Goal: Navigation & Orientation: Find specific page/section

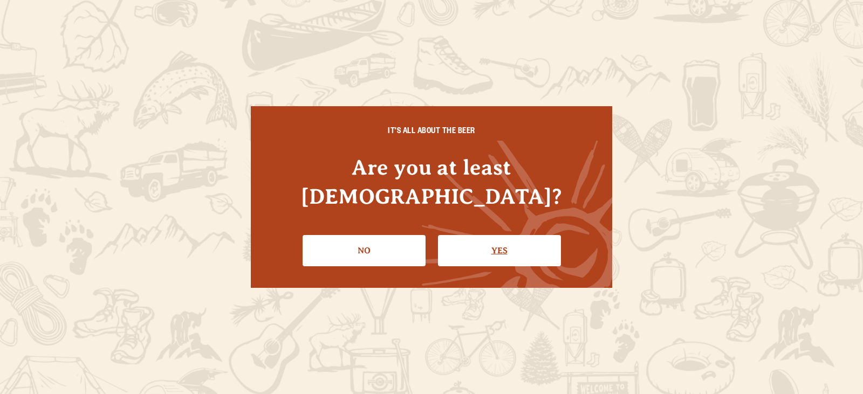
click at [487, 243] on link "Yes" at bounding box center [499, 250] width 123 height 31
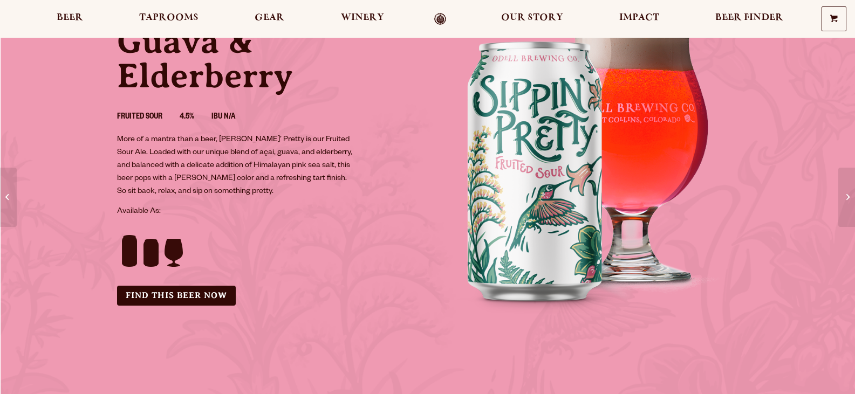
scroll to position [54, 0]
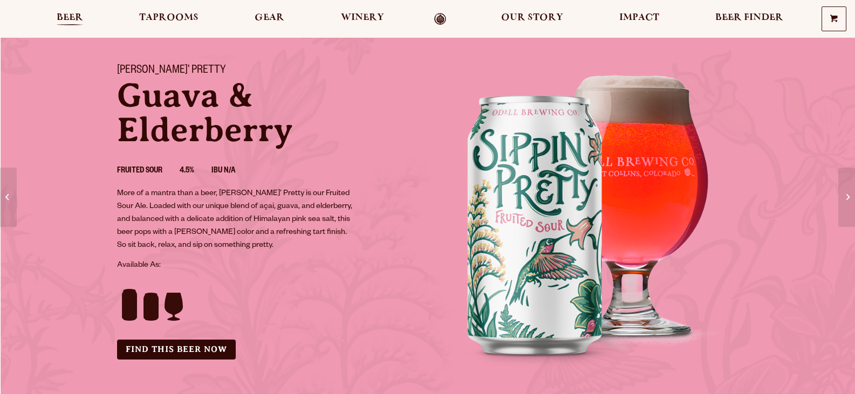
click at [66, 20] on span "Beer" at bounding box center [70, 17] width 26 height 9
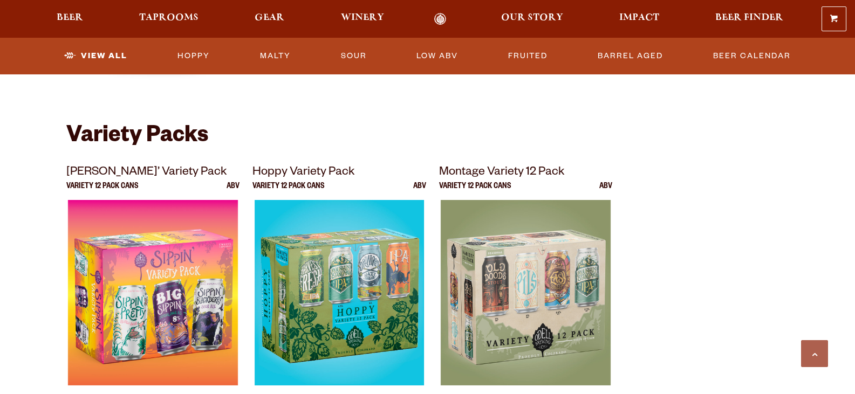
scroll to position [2211, 0]
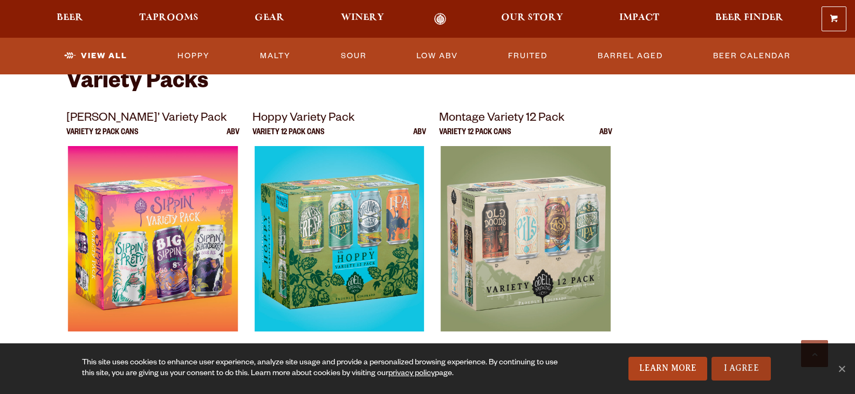
click at [755, 370] on link "I Agree" at bounding box center [740, 369] width 59 height 24
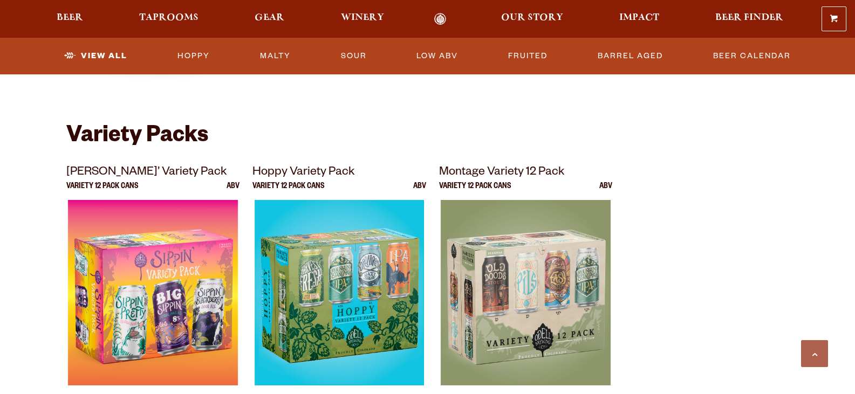
scroll to position [2103, 0]
